Goal: Check status

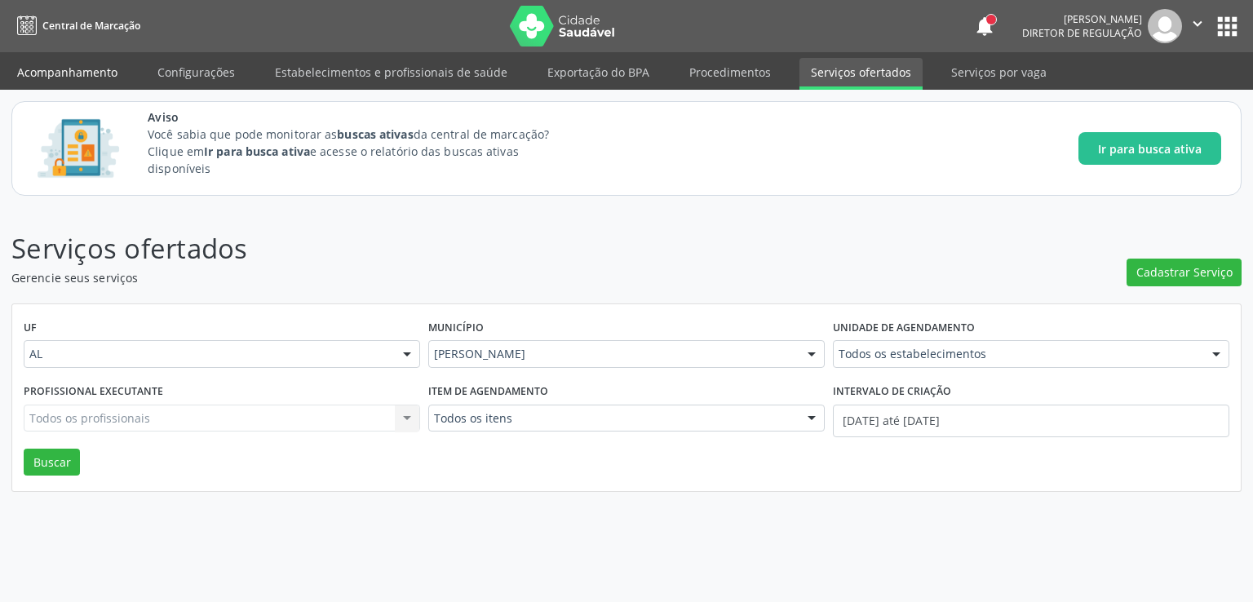
click at [72, 60] on link "Acompanhamento" at bounding box center [67, 72] width 123 height 29
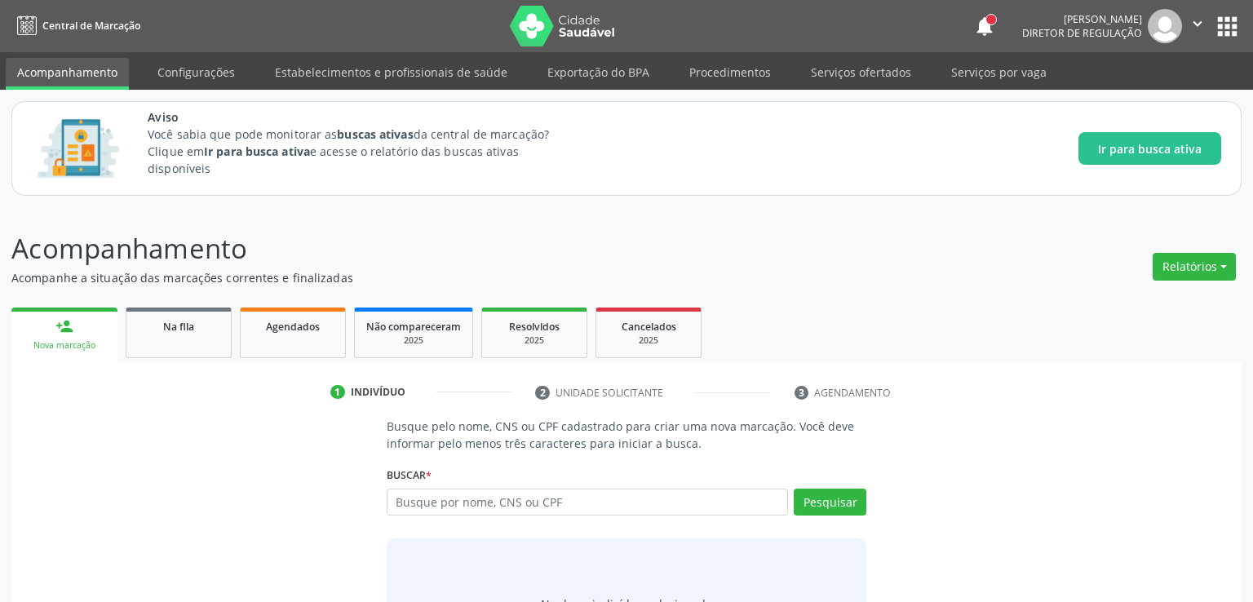
click at [73, 60] on link "Acompanhamento" at bounding box center [67, 74] width 123 height 32
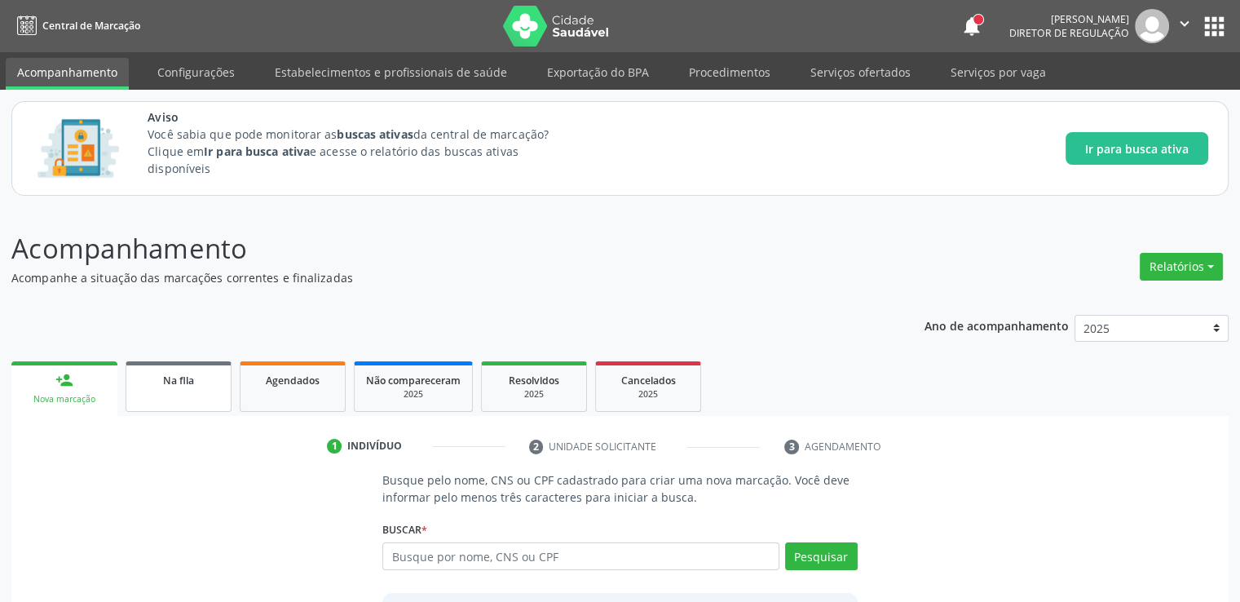
click at [185, 380] on span "Na fila" at bounding box center [178, 380] width 31 height 14
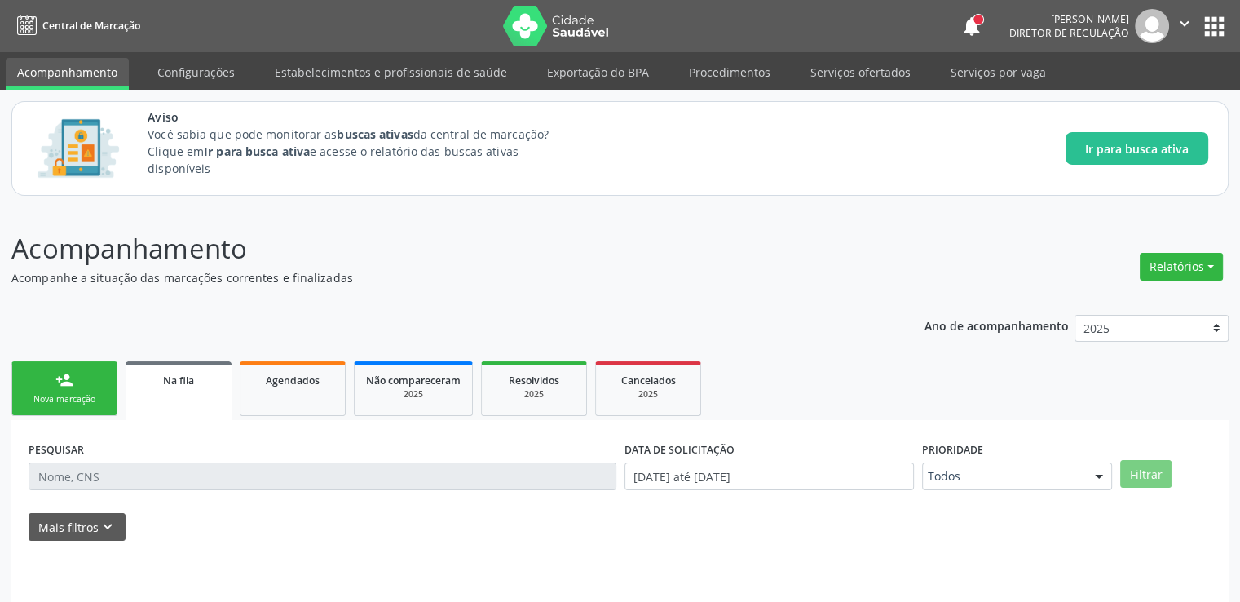
click at [185, 380] on span "Na fila" at bounding box center [178, 380] width 31 height 14
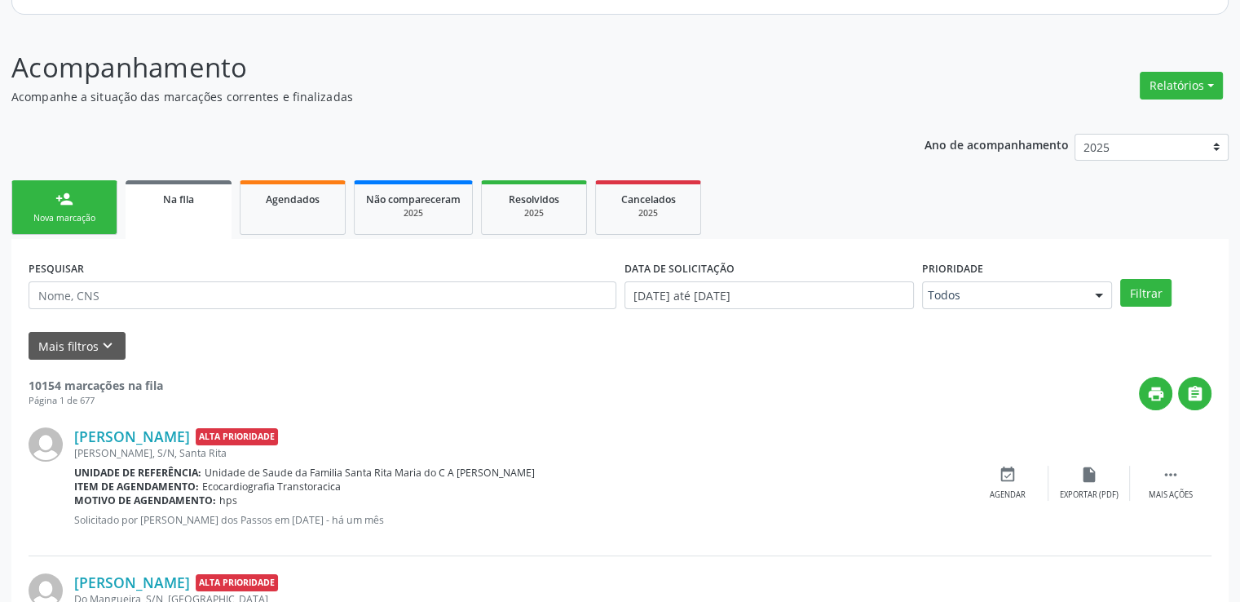
scroll to position [233, 0]
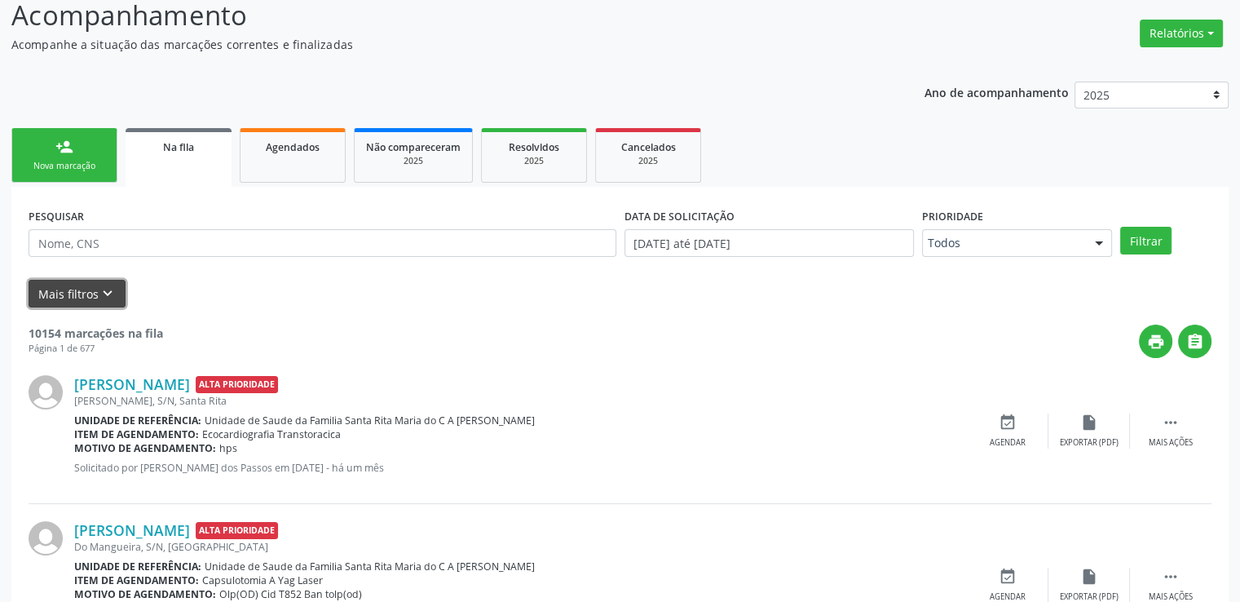
click at [90, 295] on button "Mais filtros keyboard_arrow_down" at bounding box center [77, 294] width 97 height 29
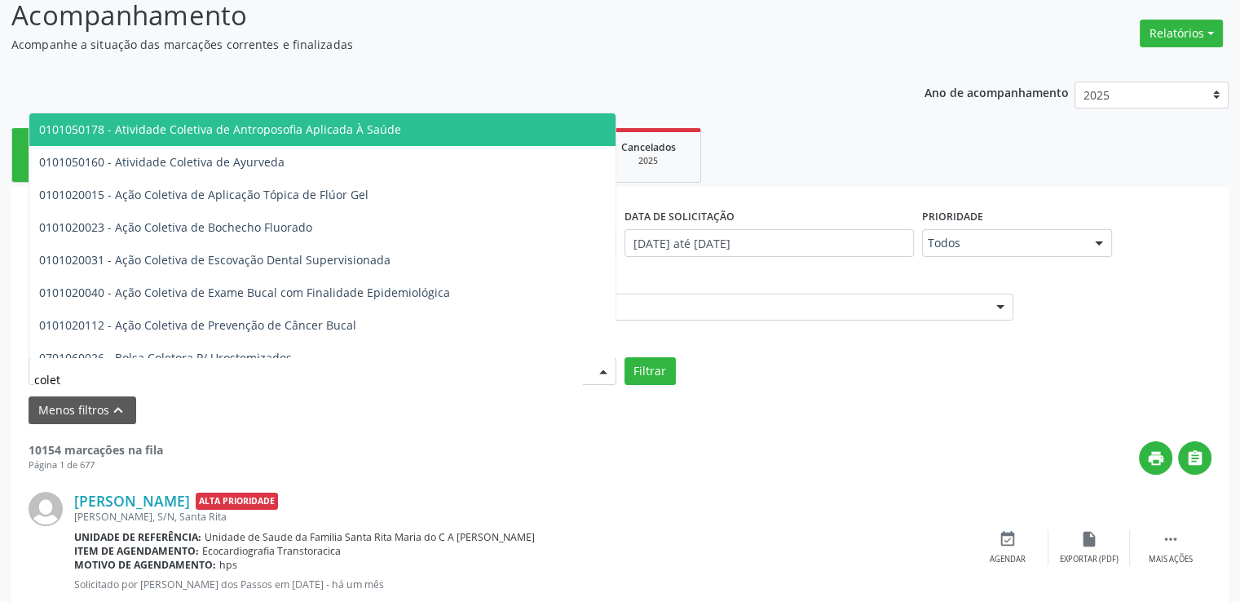
type input "coleta"
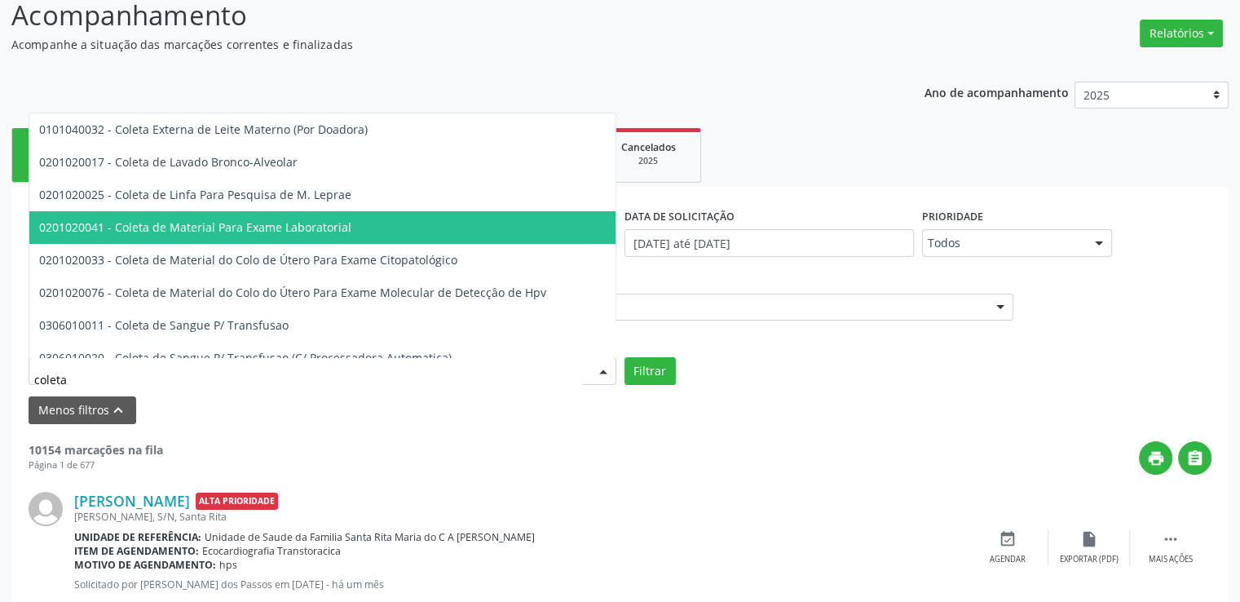
click at [202, 226] on span "0201020041 - Coleta de Material Para Exame Laboratorial" at bounding box center [195, 226] width 312 height 15
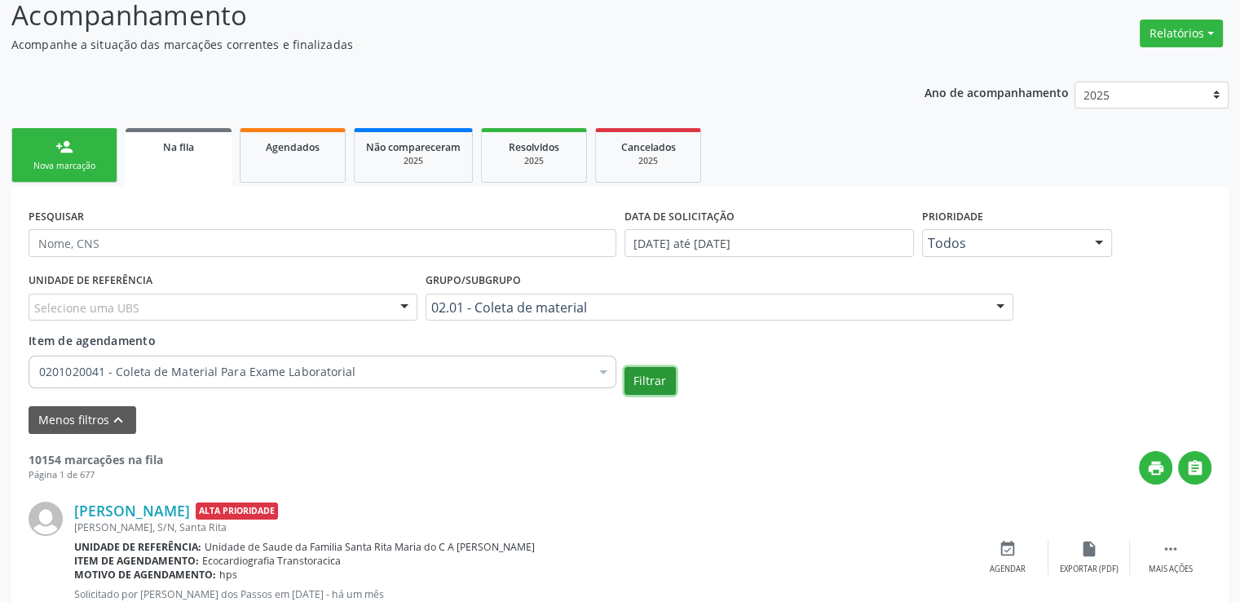
click at [660, 388] on button "Filtrar" at bounding box center [650, 381] width 51 height 28
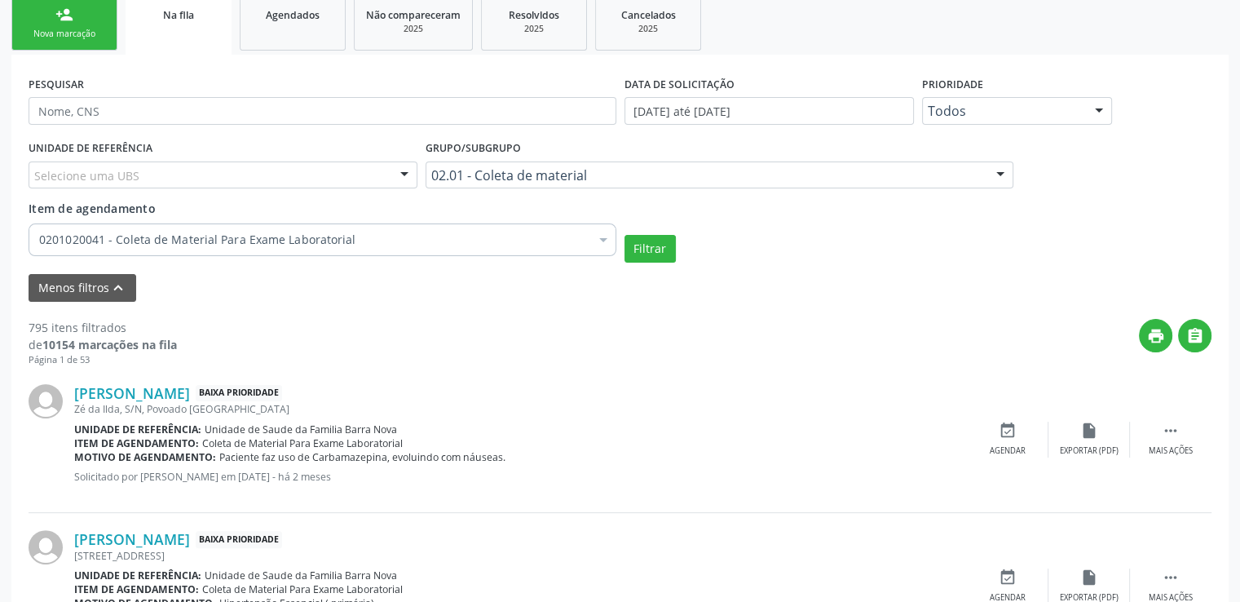
scroll to position [163, 0]
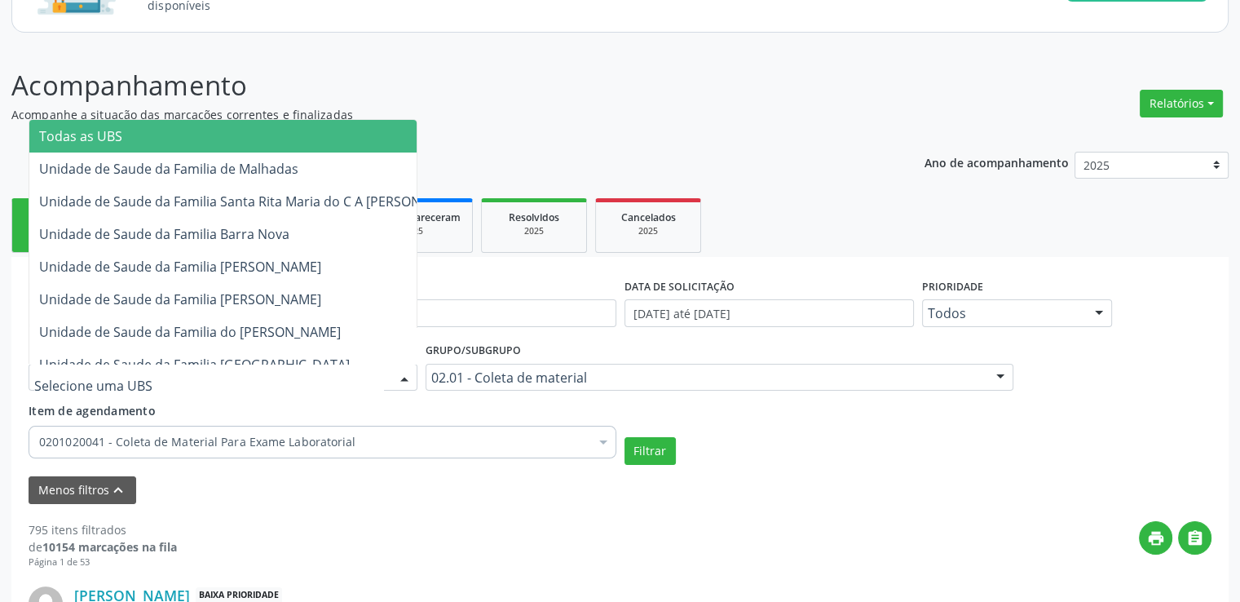
click at [139, 373] on div at bounding box center [223, 378] width 389 height 28
click at [139, 373] on input "text" at bounding box center [209, 385] width 350 height 33
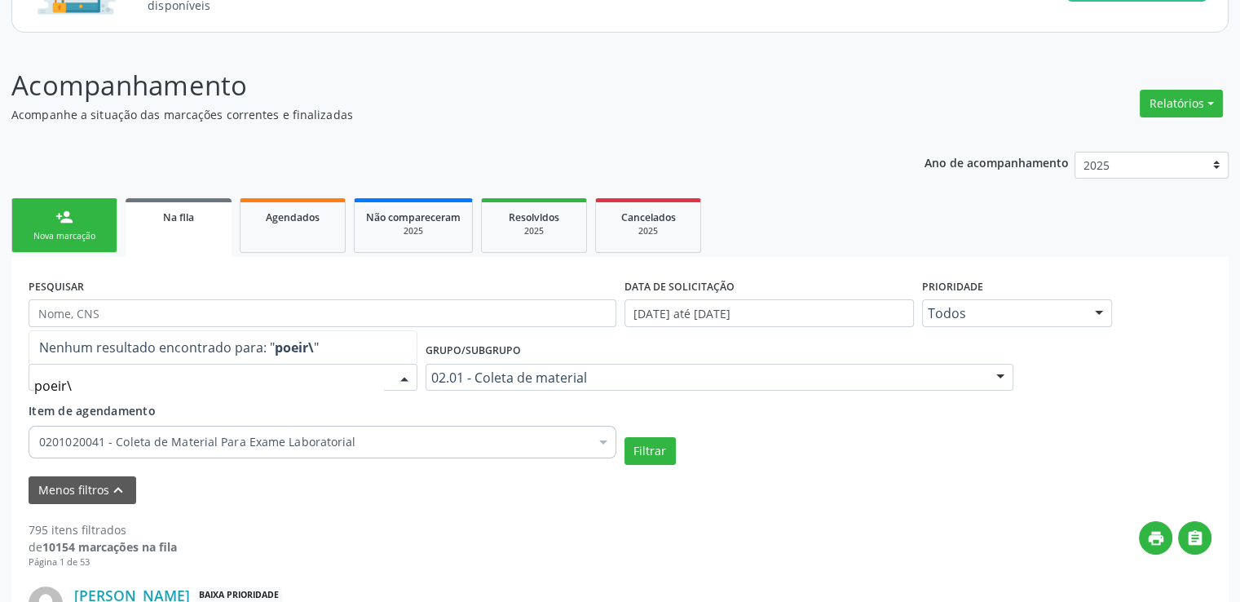
type input "poeir"
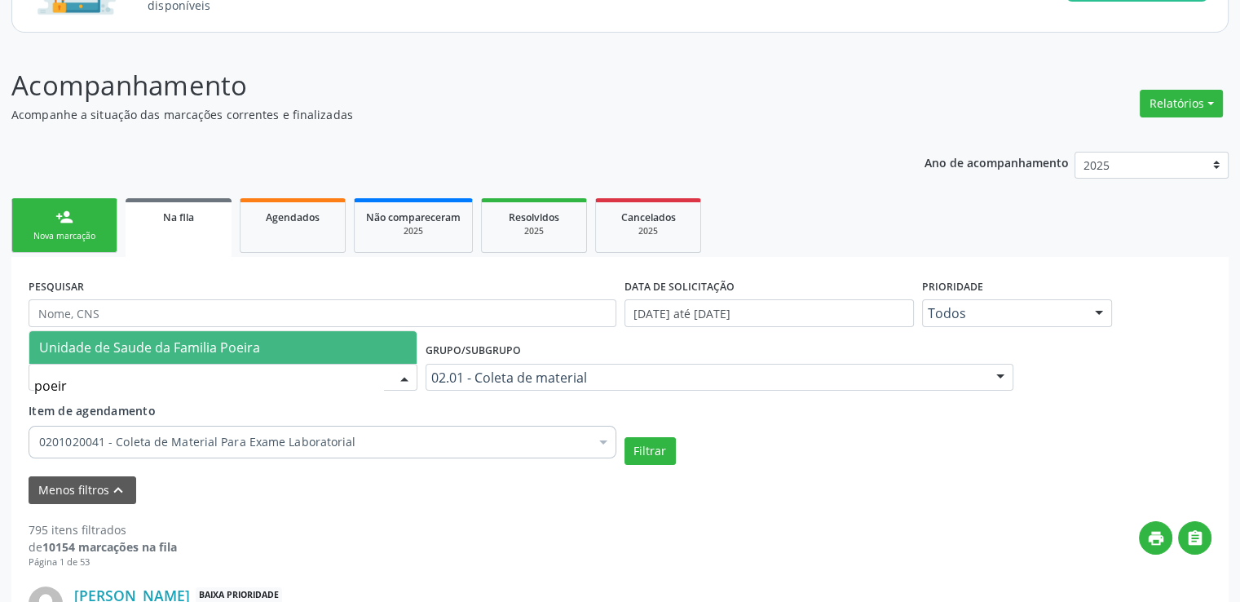
click at [174, 354] on span "Unidade de Saude da Familia Poeira" at bounding box center [149, 347] width 221 height 18
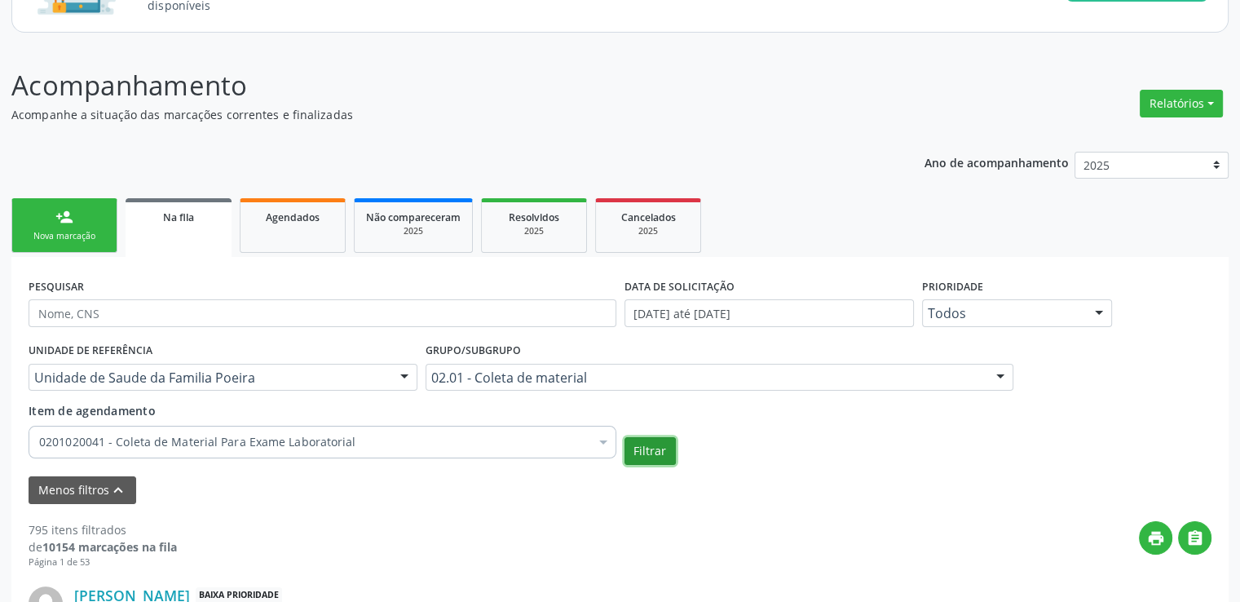
click at [638, 453] on button "Filtrar" at bounding box center [650, 451] width 51 height 28
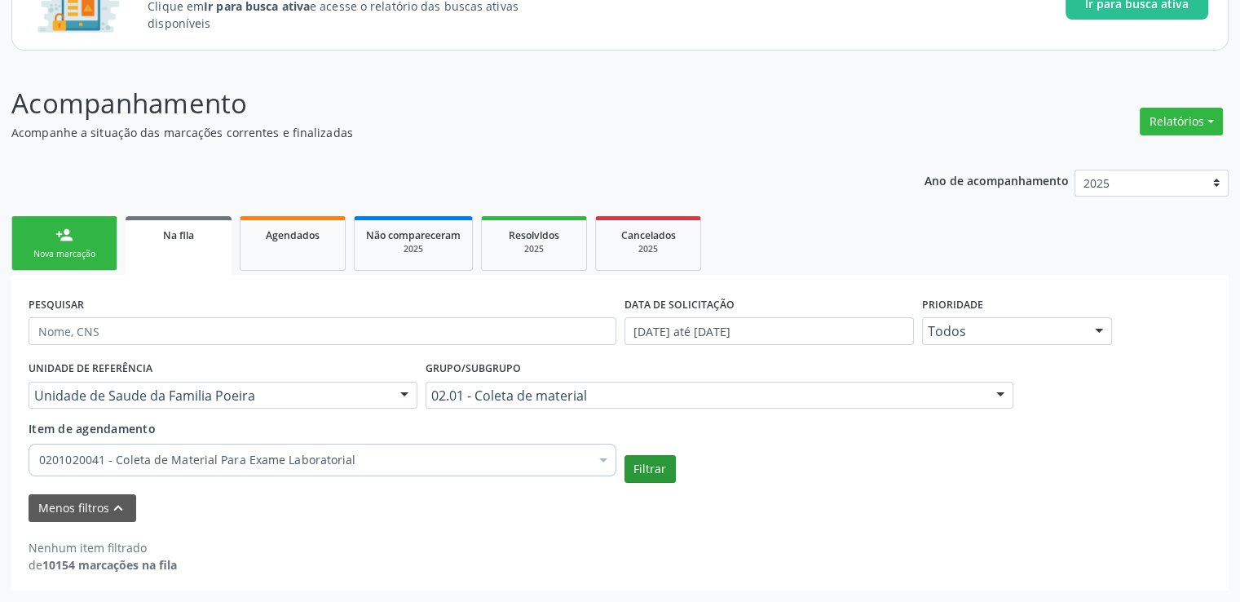
scroll to position [144, 0]
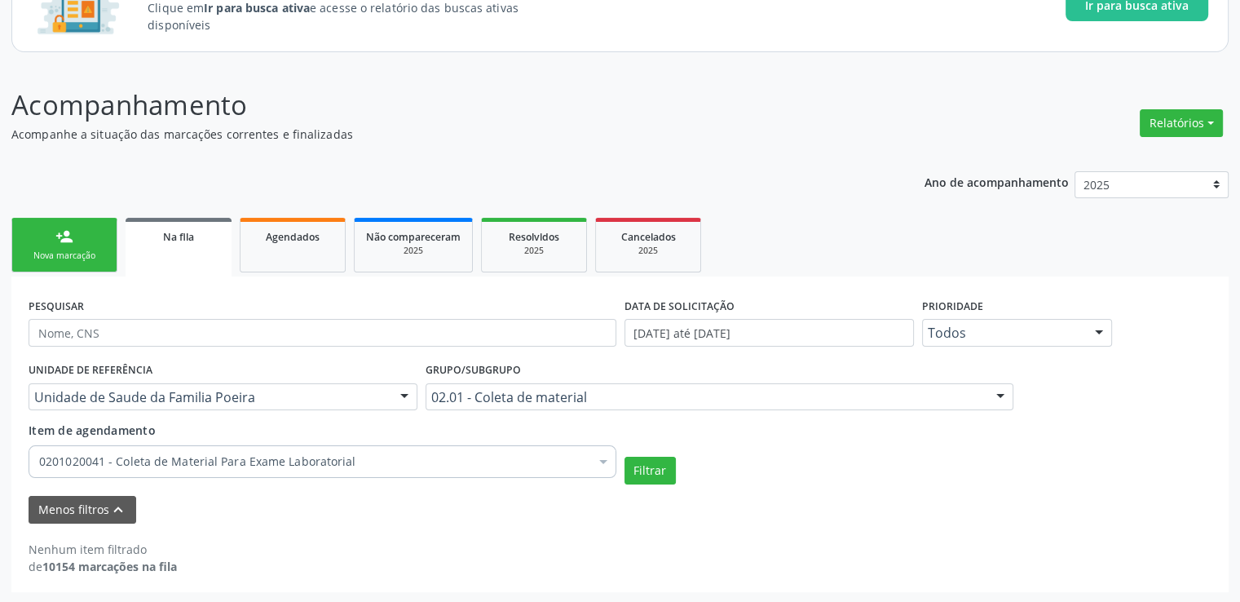
click at [34, 392] on input "text" at bounding box center [34, 405] width 0 height 33
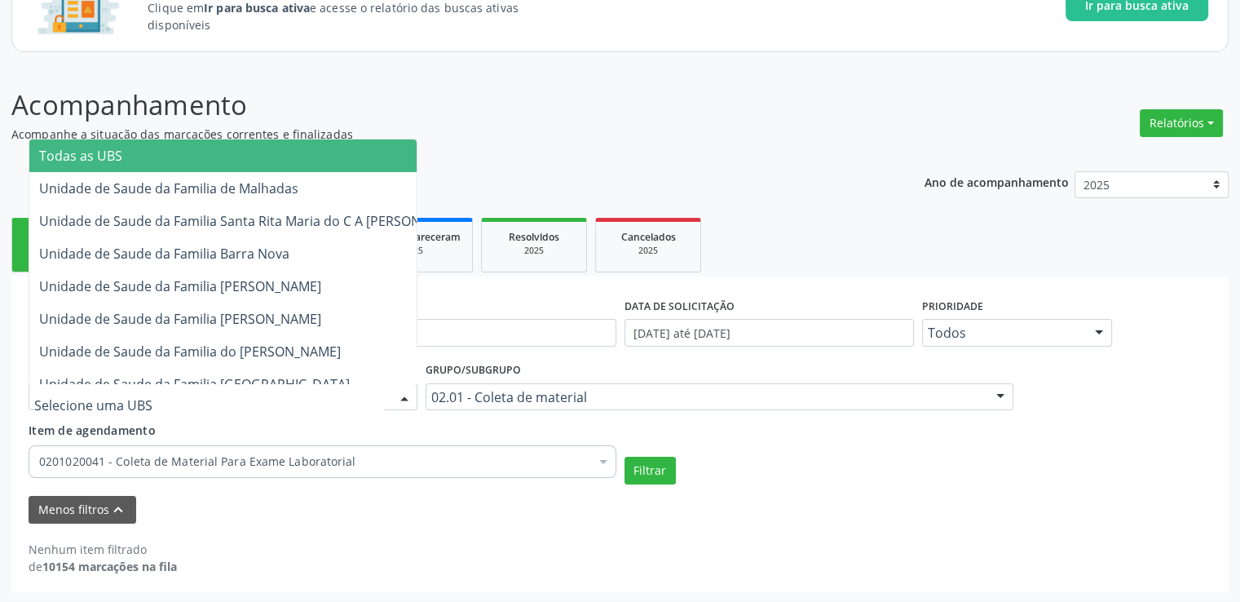
click at [116, 157] on span "Todas as UBS" at bounding box center [80, 156] width 83 height 18
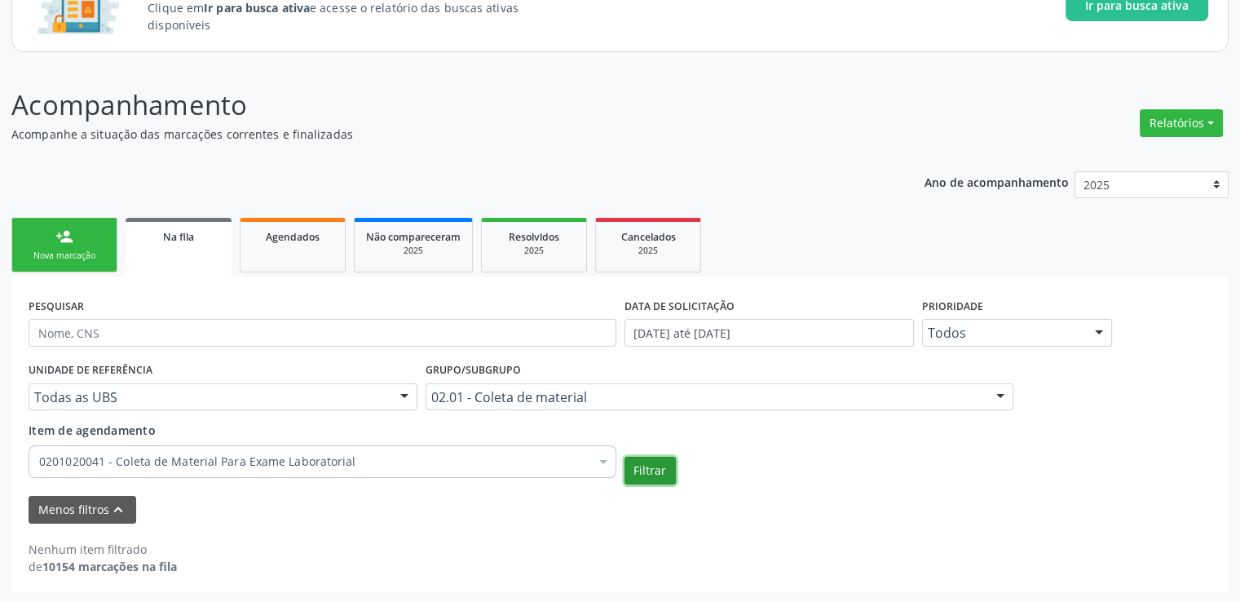
click at [662, 464] on button "Filtrar" at bounding box center [650, 471] width 51 height 28
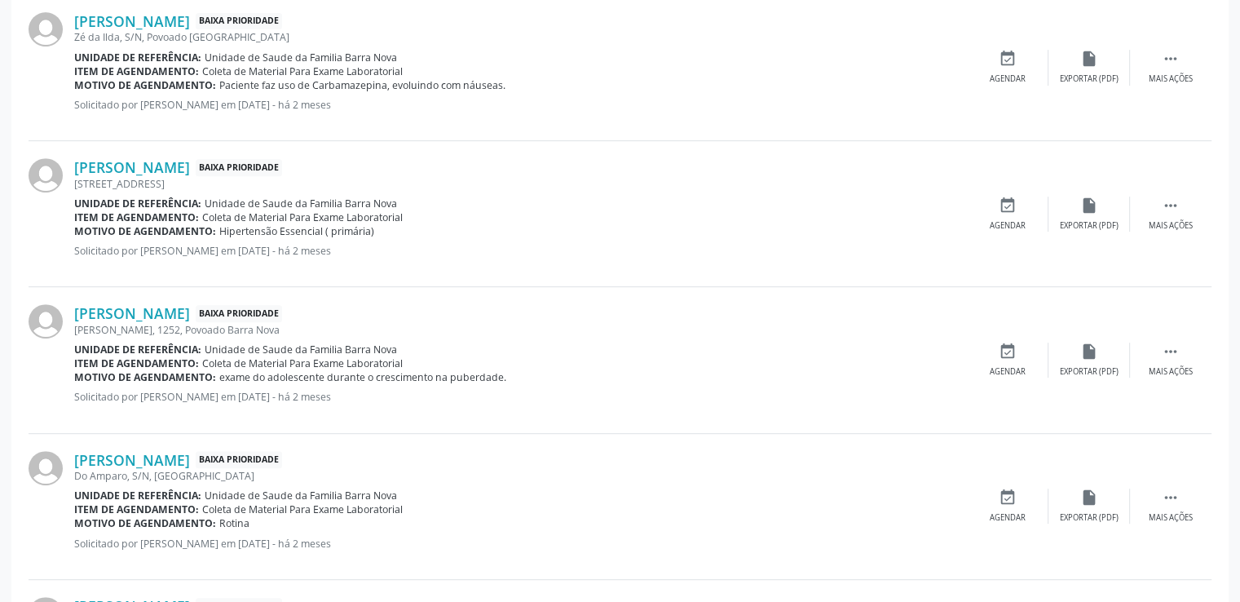
scroll to position [470, 0]
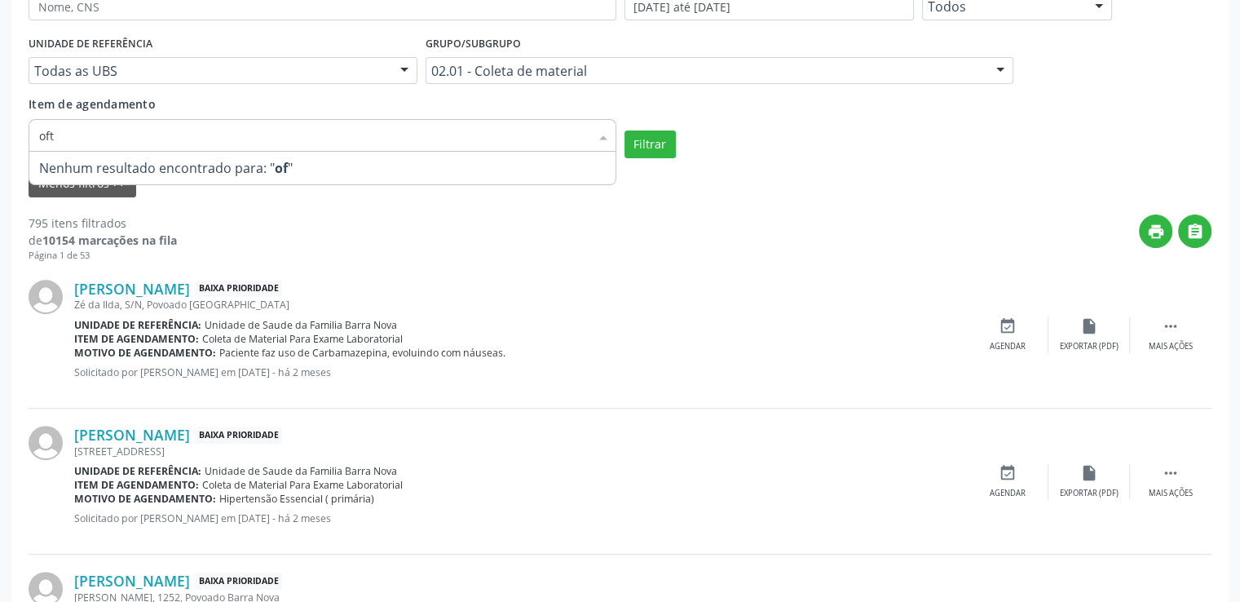
type input "ofta"
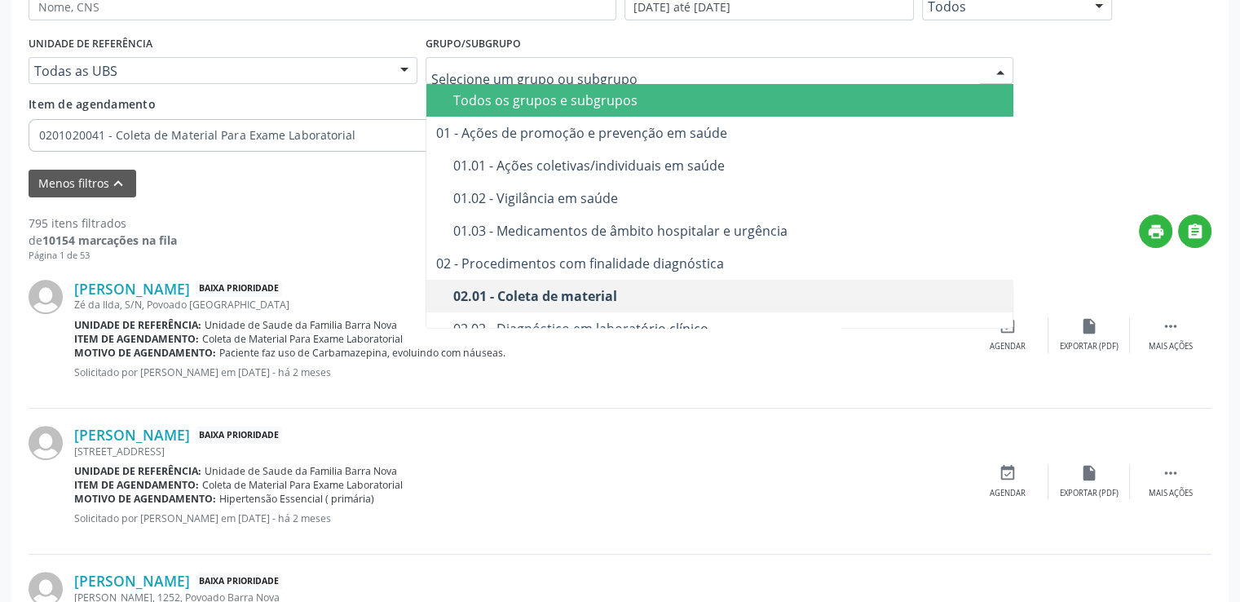
click at [489, 95] on div "Todos os grupos e subgrupos" at bounding box center [728, 100] width 551 height 13
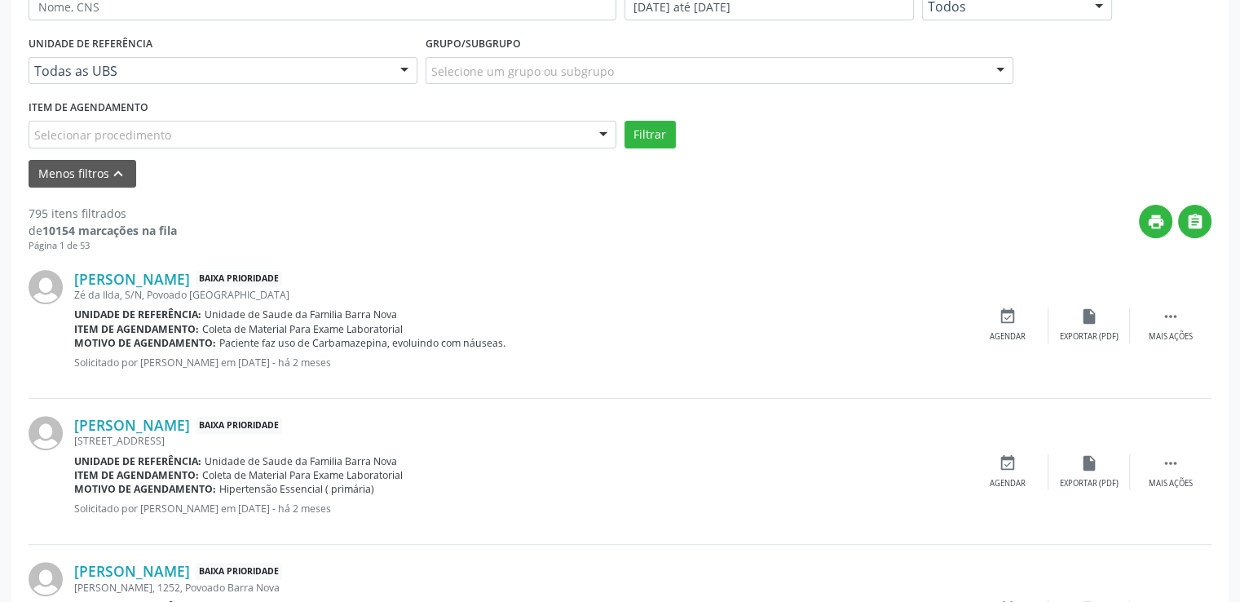
click at [291, 128] on div "Selecionar procedimento" at bounding box center [323, 135] width 588 height 28
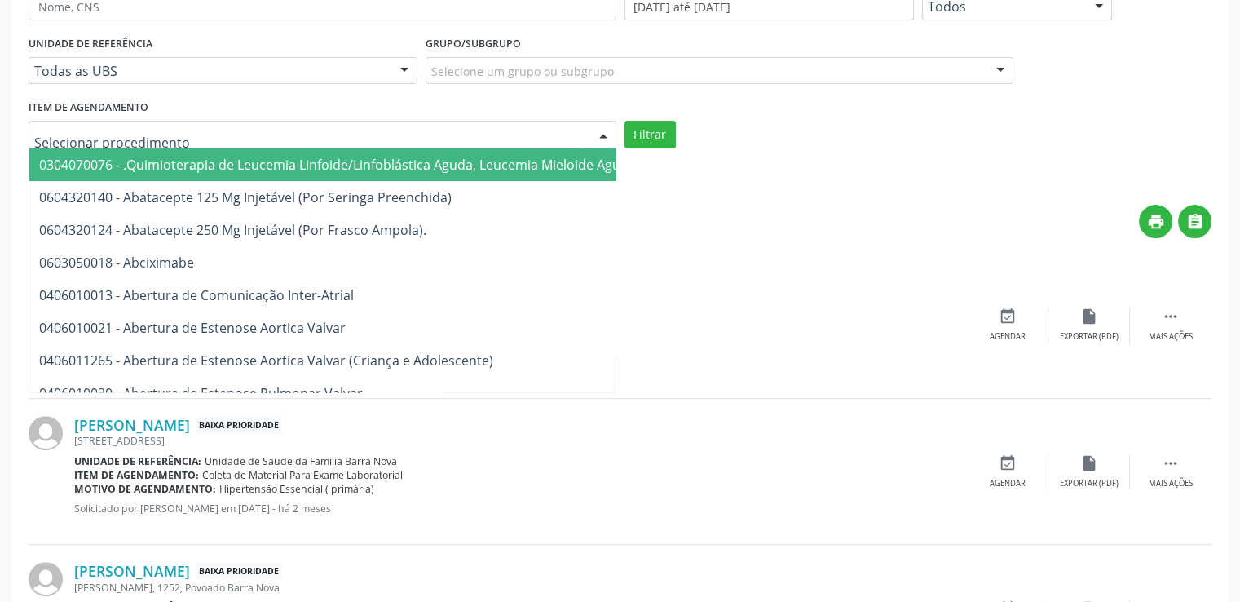
click at [146, 141] on input "text" at bounding box center [308, 142] width 549 height 33
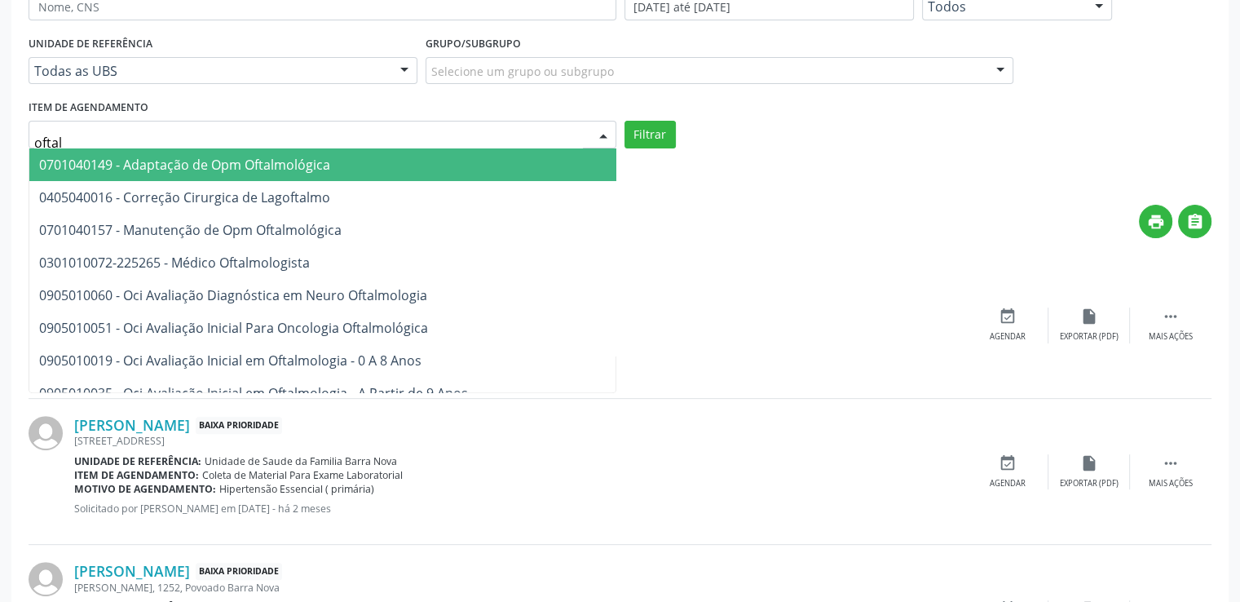
type input "oftalm"
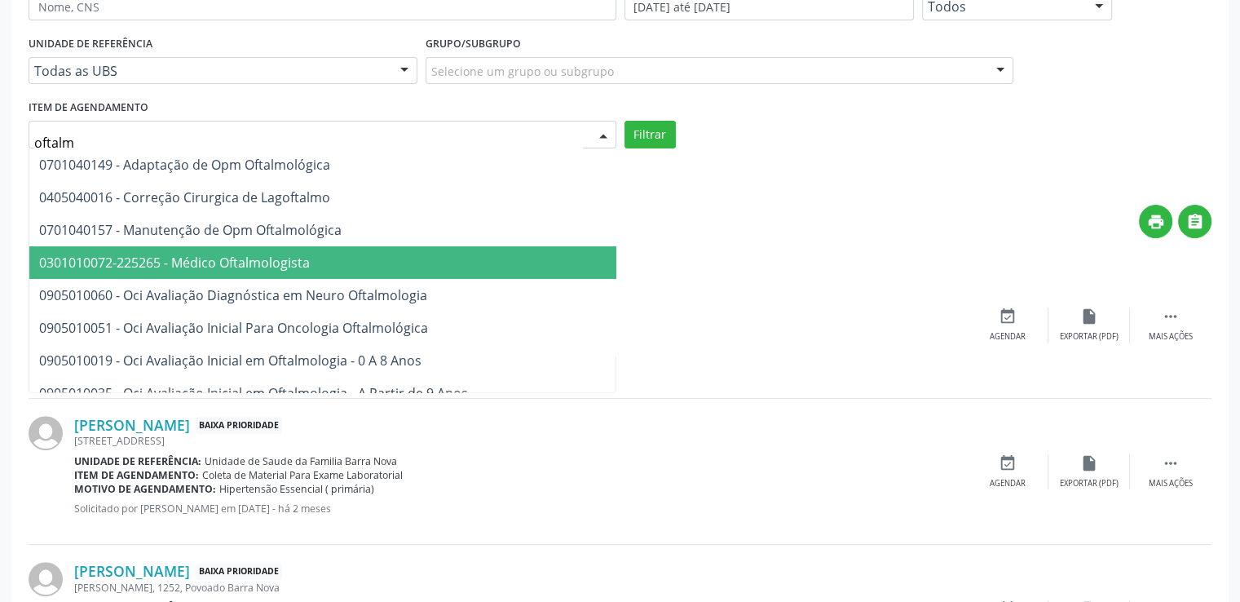
click at [209, 263] on span "0301010072-225265 - Médico Oftalmologista" at bounding box center [174, 263] width 271 height 18
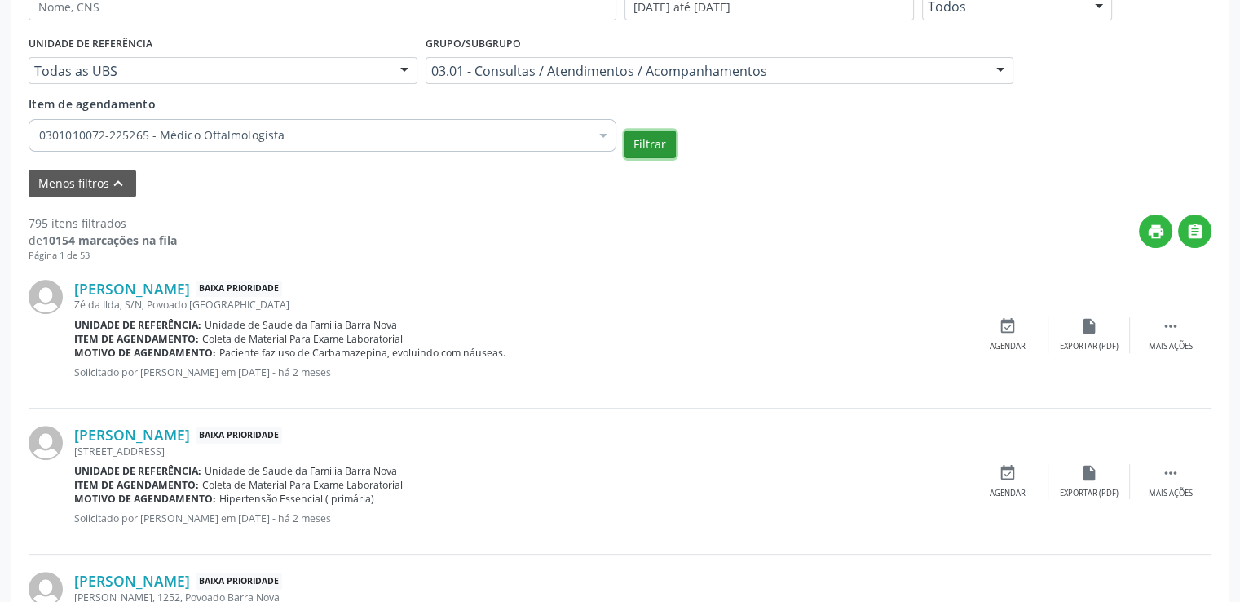
click at [662, 139] on button "Filtrar" at bounding box center [650, 144] width 51 height 28
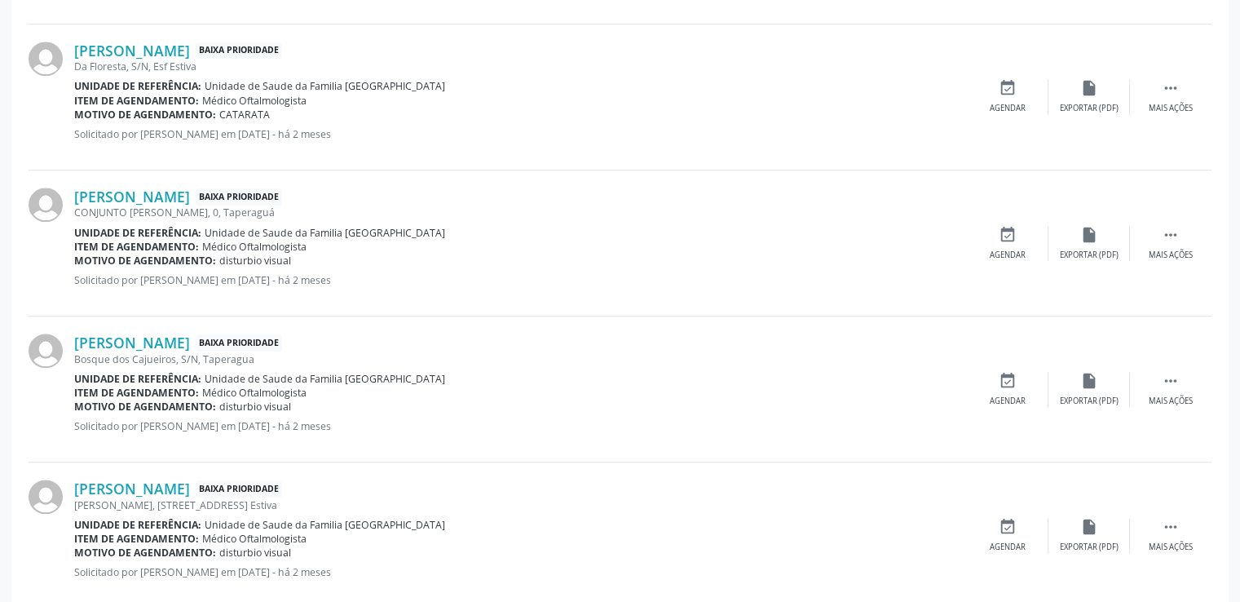
scroll to position [1448, 0]
